Goal: Communication & Community: Share content

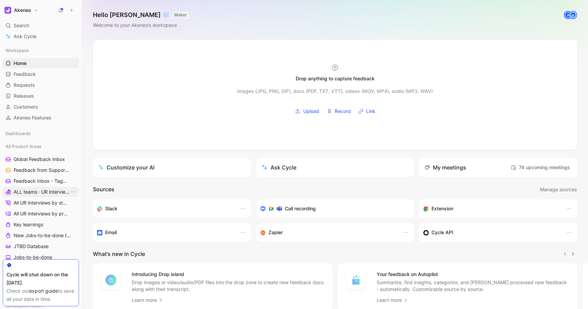
click at [35, 193] on span "ALL teams · UR interviews" at bounding box center [42, 191] width 56 height 7
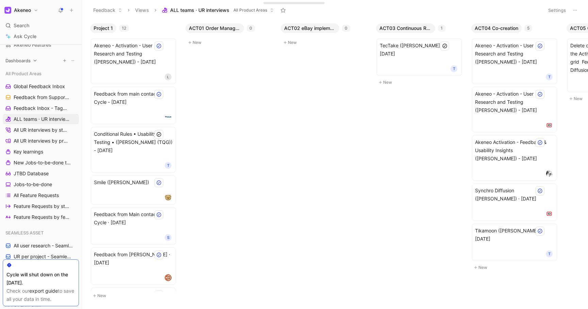
scroll to position [74, 0]
click at [27, 127] on span "All UR interviews by status" at bounding box center [42, 129] width 56 height 7
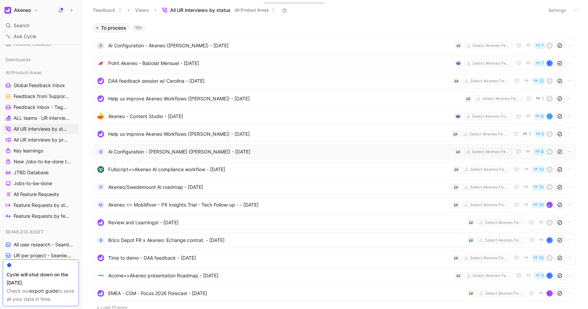
click at [168, 153] on span "AI Configuration - [PERSON_NAME] ([PERSON_NAME]) - [DATE]" at bounding box center [280, 152] width 344 height 8
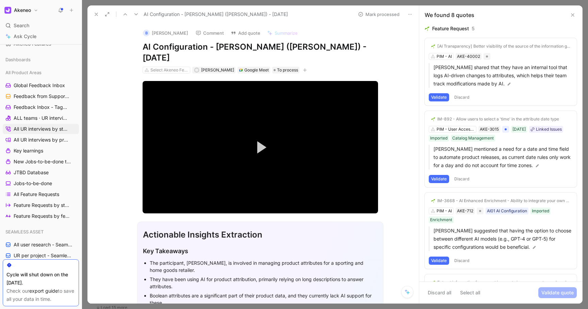
click at [408, 13] on icon at bounding box center [409, 14] width 5 height 5
click at [415, 29] on div "Copy link" at bounding box center [443, 28] width 77 height 10
